Goal: Task Accomplishment & Management: Manage account settings

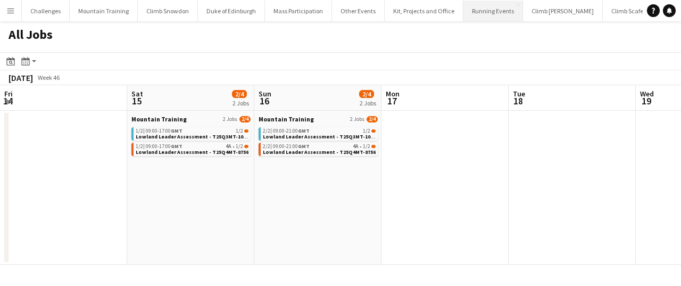
scroll to position [0, 379]
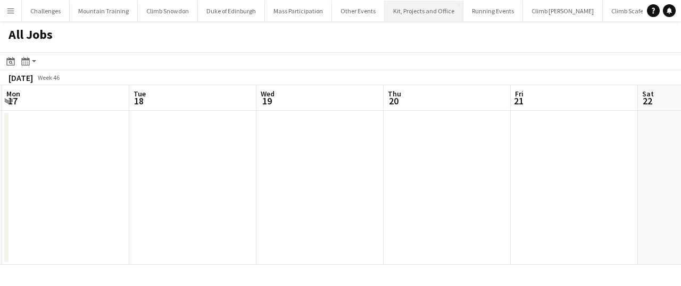
click at [418, 13] on button "Kit, Projects and Office Close" at bounding box center [424, 11] width 79 height 21
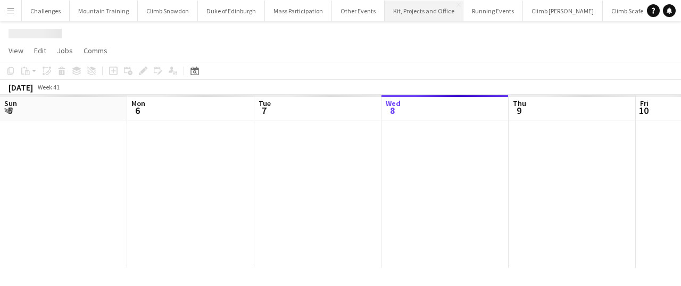
scroll to position [0, 254]
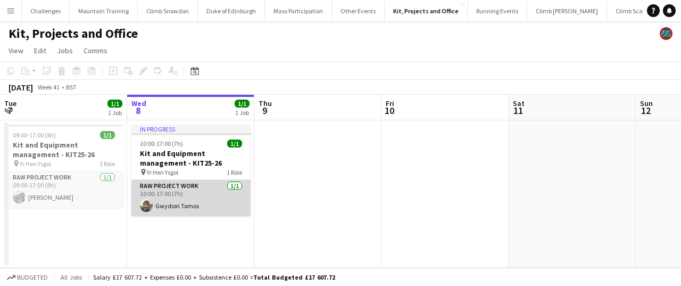
click at [181, 202] on app-card-role "RAW project work [DATE] 10:00-17:00 (7h) Gwydion Tomos" at bounding box center [190, 198] width 119 height 36
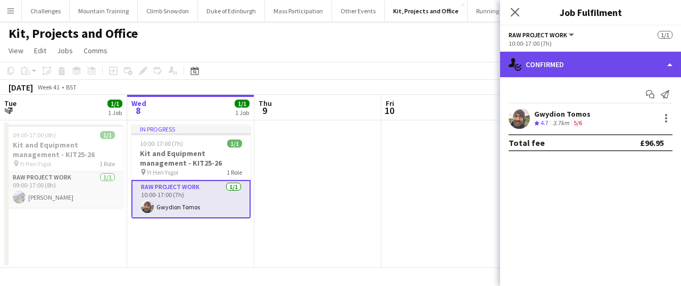
click at [601, 60] on div "single-neutral-actions-check-2 Confirmed" at bounding box center [590, 65] width 181 height 26
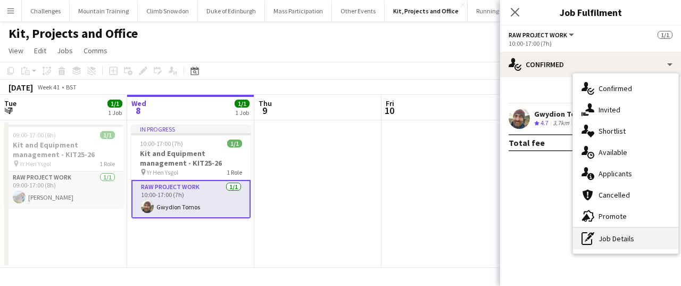
click at [624, 238] on div "pen-write Job Details" at bounding box center [625, 238] width 105 height 21
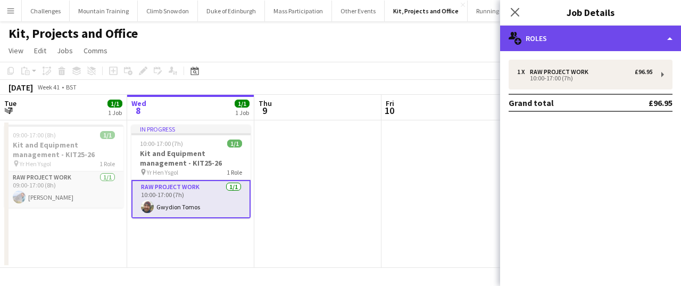
click at [586, 41] on div "multiple-users-add Roles" at bounding box center [590, 39] width 181 height 26
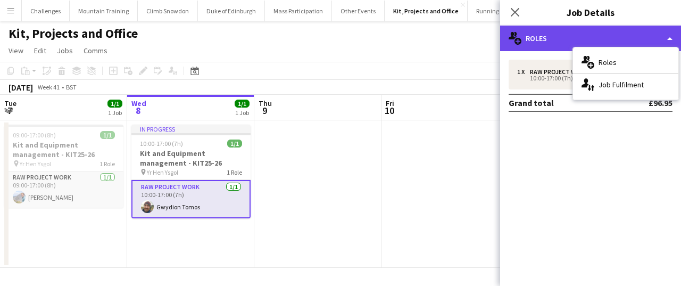
click at [543, 41] on div "multiple-users-add Roles" at bounding box center [590, 39] width 181 height 26
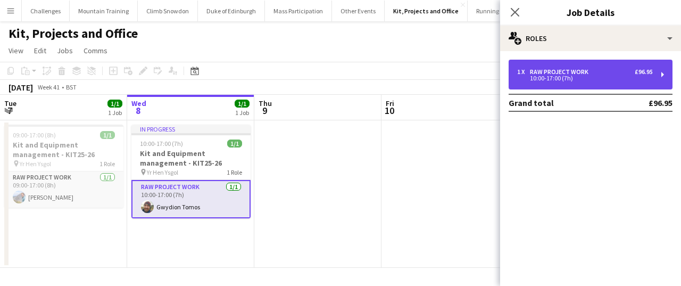
click at [554, 73] on div "RAW project work" at bounding box center [561, 71] width 63 height 7
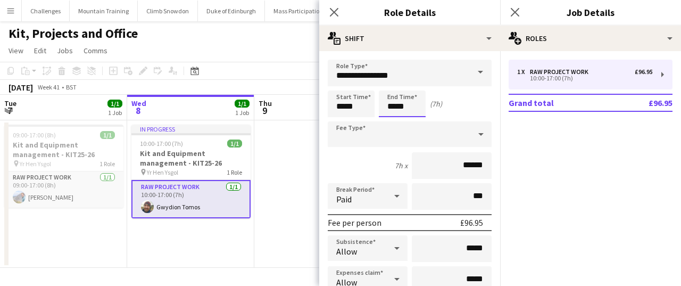
click at [405, 106] on body "Menu Boards Boards Boards All jobs Status Workforce Workforce My Workforce Recr…" at bounding box center [340, 143] width 681 height 286
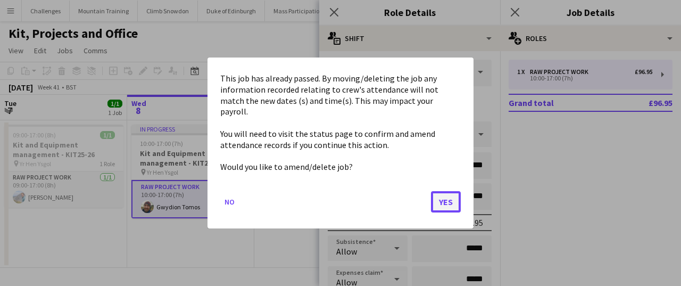
click at [438, 194] on button "Yes" at bounding box center [446, 201] width 30 height 21
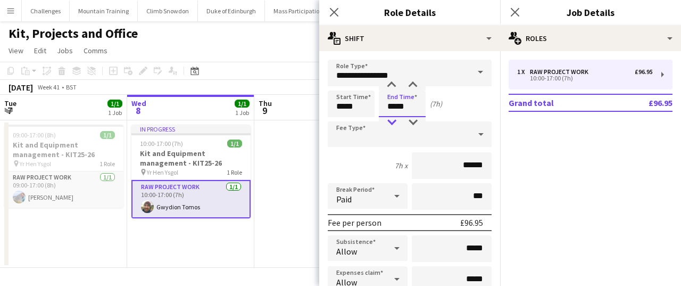
type input "*****"
click at [393, 119] on div at bounding box center [391, 122] width 21 height 11
click at [559, 175] on mat-expansion-panel "pencil3 General details 1 x RAW project work £96.95 10:00-17:00 (7h) Grand tota…" at bounding box center [590, 168] width 181 height 235
click at [514, 11] on icon at bounding box center [515, 12] width 10 height 10
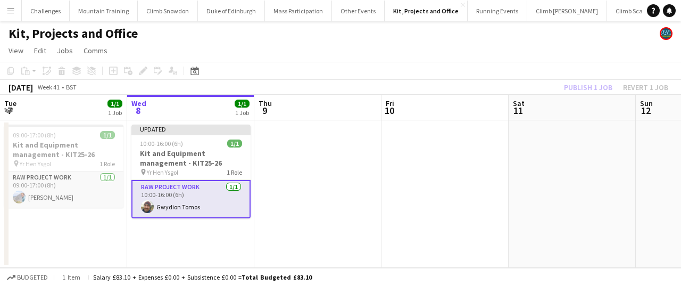
click at [563, 165] on app-date-cell at bounding box center [572, 193] width 127 height 147
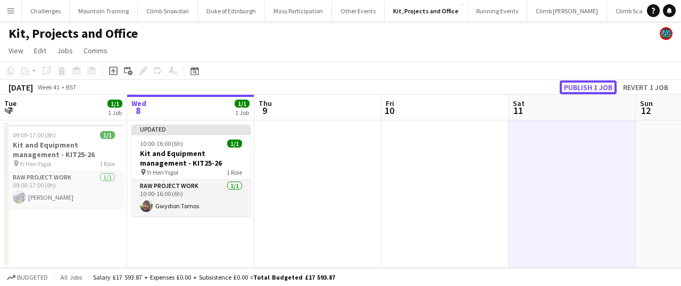
click at [581, 86] on button "Publish 1 job" at bounding box center [588, 87] width 57 height 14
